Goal: Information Seeking & Learning: Learn about a topic

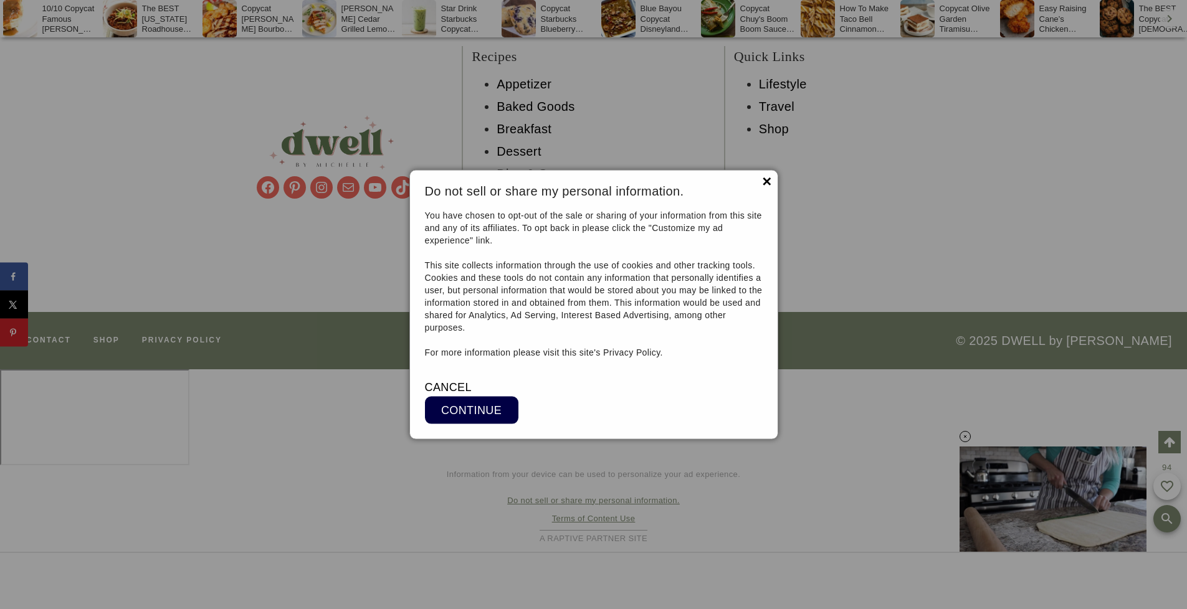
scroll to position [9668, 0]
